Goal: Task Accomplishment & Management: Manage account settings

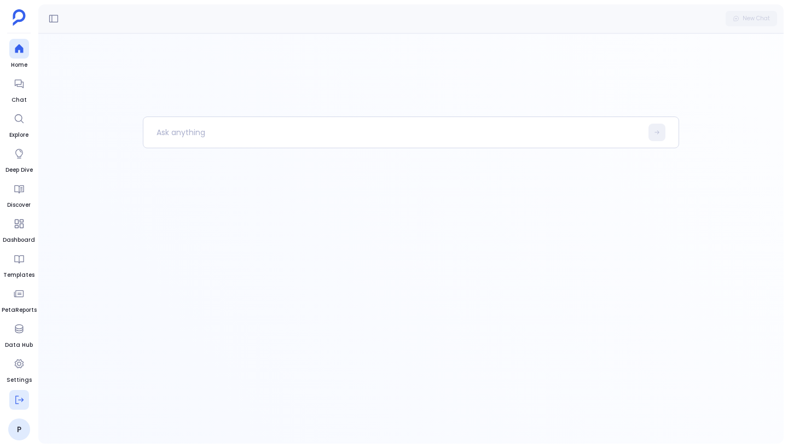
click at [20, 402] on icon at bounding box center [19, 399] width 11 height 11
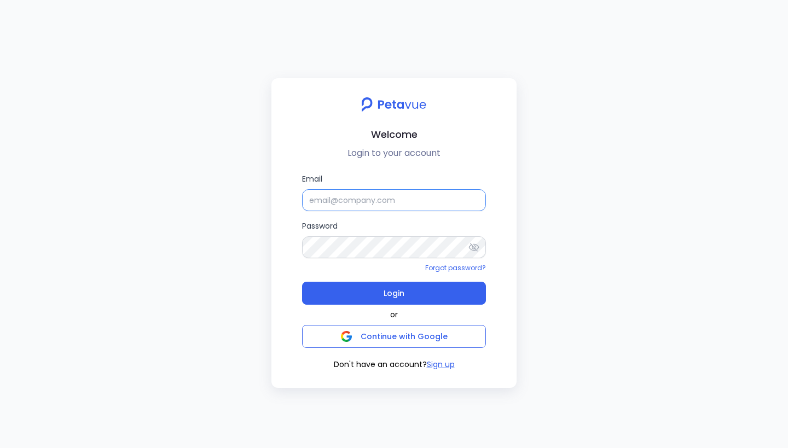
click at [332, 198] on input "Email" at bounding box center [394, 200] width 184 height 22
type input "s"
click at [303, 111] on div at bounding box center [394, 105] width 228 height 18
click at [407, 56] on div "Welcome Login to your account Email Password Forgot password? Login or Continue…" at bounding box center [394, 224] width 788 height 448
click at [317, 200] on input "Email" at bounding box center [394, 200] width 184 height 22
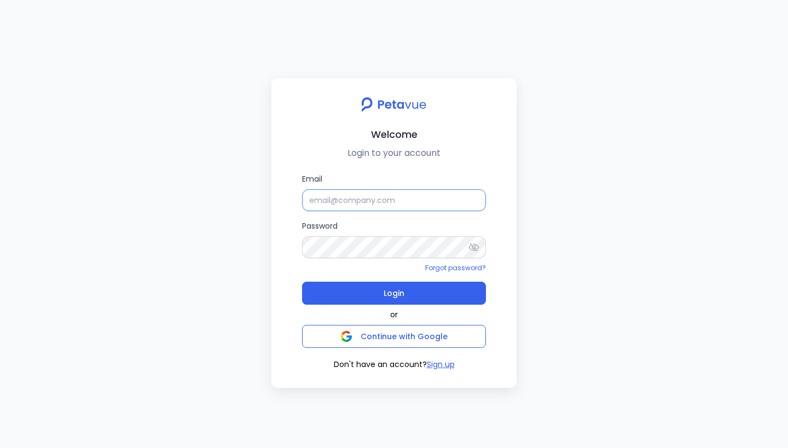
click at [343, 207] on input "Email" at bounding box center [394, 200] width 184 height 22
click at [201, 97] on div "Welcome Login to your account Email Password Forgot password? Login or Continue…" at bounding box center [394, 224] width 788 height 448
